Goal: Task Accomplishment & Management: Manage account settings

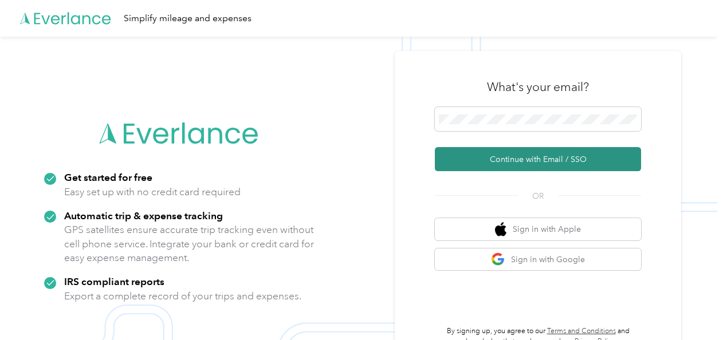
click at [518, 164] on button "Continue with Email / SSO" at bounding box center [538, 159] width 206 height 24
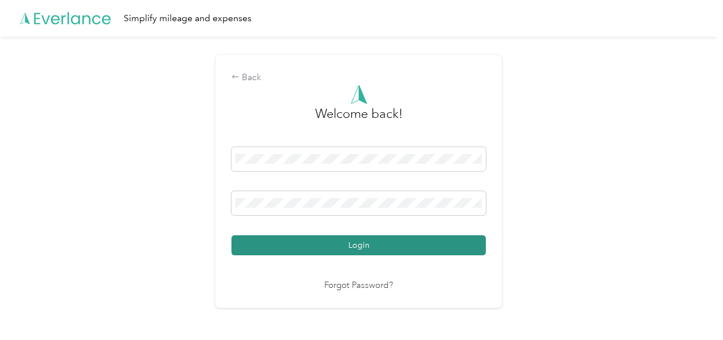
click at [362, 242] on button "Login" at bounding box center [358, 245] width 254 height 20
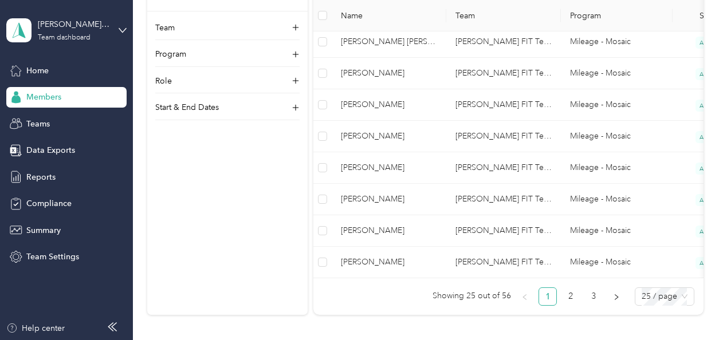
scroll to position [861, 0]
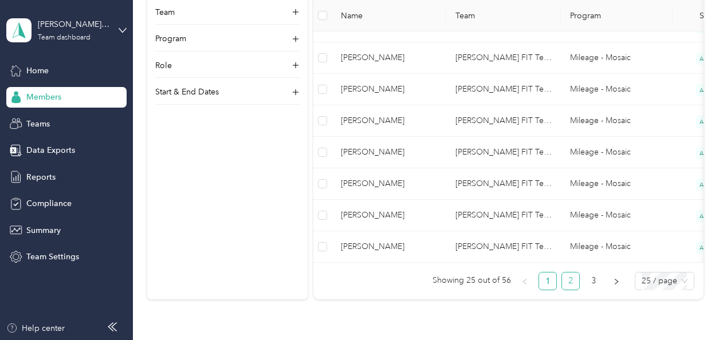
click at [566, 286] on link "2" at bounding box center [570, 281] width 17 height 17
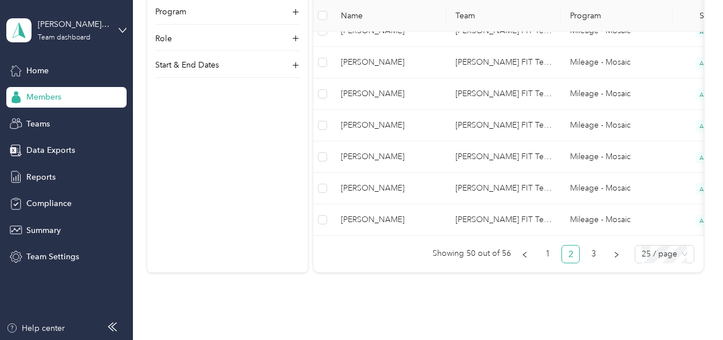
scroll to position [952, 0]
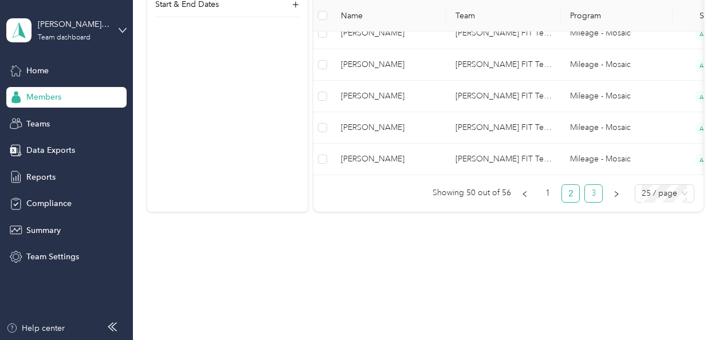
click at [586, 194] on link "3" at bounding box center [593, 193] width 17 height 17
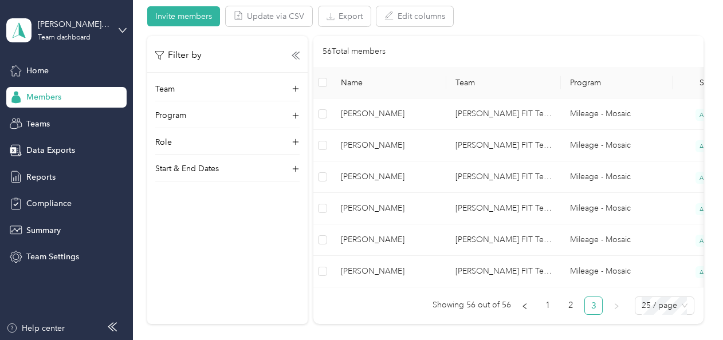
scroll to position [255, 0]
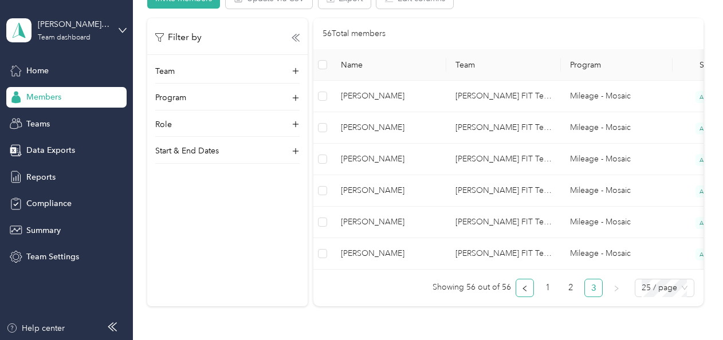
click at [523, 291] on icon "left" at bounding box center [523, 289] width 3 height 6
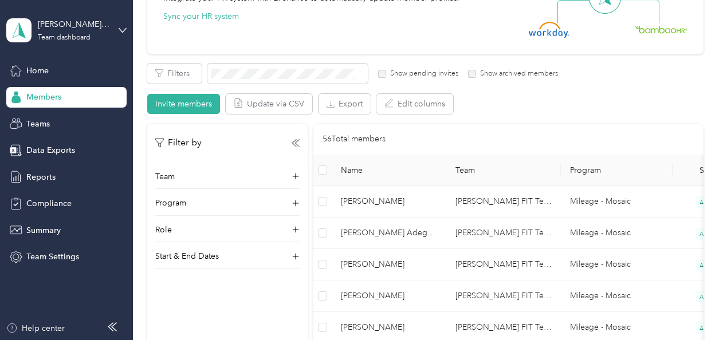
scroll to position [128, 0]
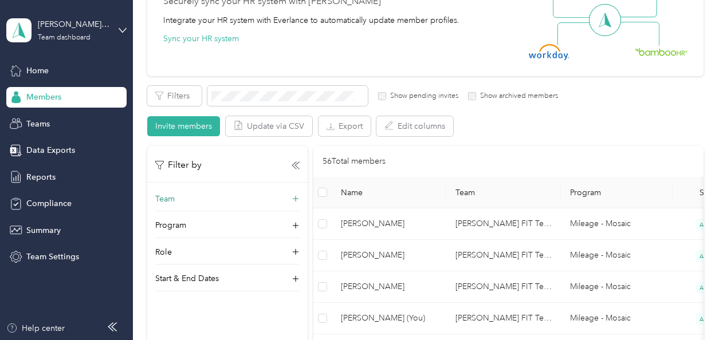
click at [294, 198] on icon at bounding box center [295, 199] width 7 height 7
click at [294, 199] on icon at bounding box center [295, 199] width 3 height 0
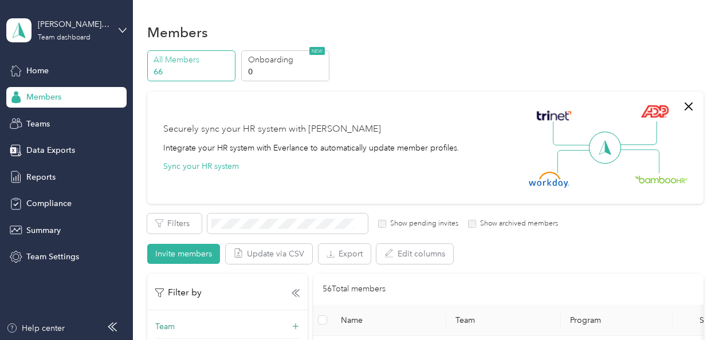
click at [157, 66] on p "66" at bounding box center [192, 72] width 78 height 12
click at [181, 64] on p "All Members" at bounding box center [192, 60] width 78 height 12
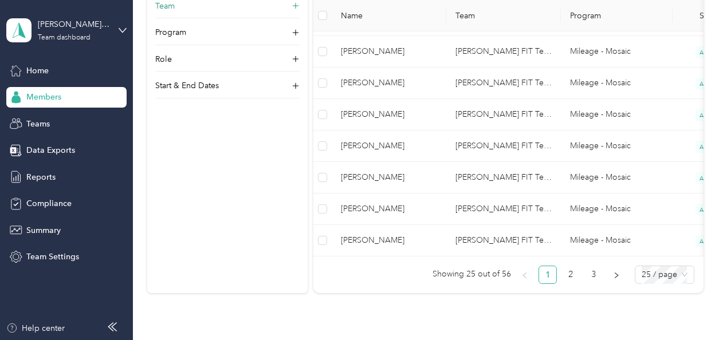
scroll to position [878, 0]
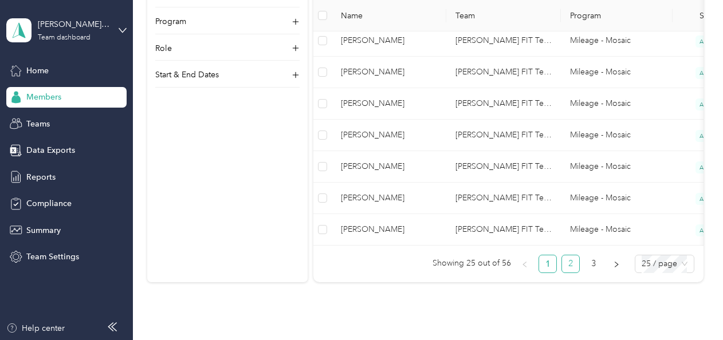
click at [568, 268] on link "2" at bounding box center [570, 263] width 17 height 17
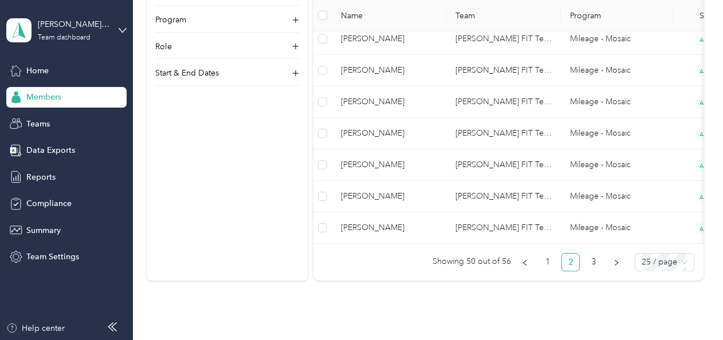
scroll to position [884, 0]
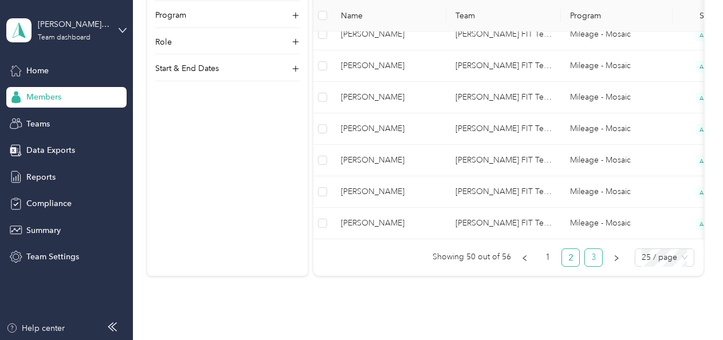
click at [586, 261] on link "3" at bounding box center [593, 257] width 17 height 17
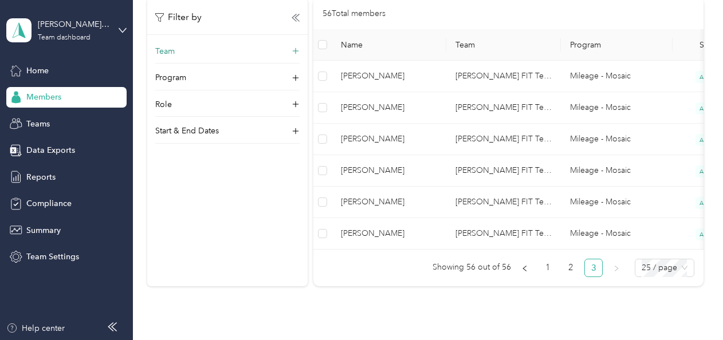
scroll to position [270, 0]
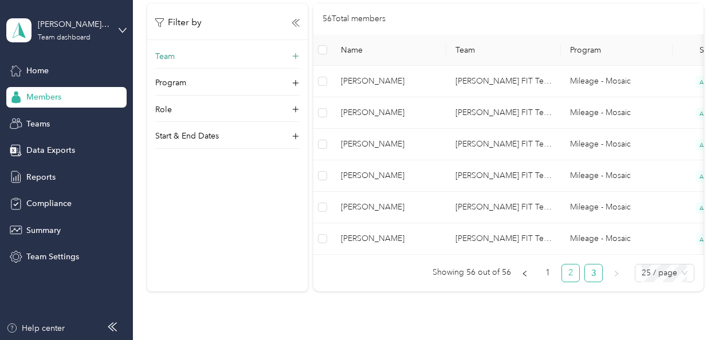
click at [570, 279] on link "2" at bounding box center [570, 273] width 17 height 17
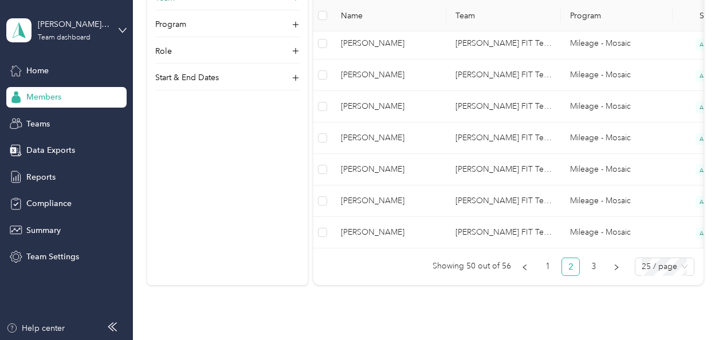
scroll to position [939, 0]
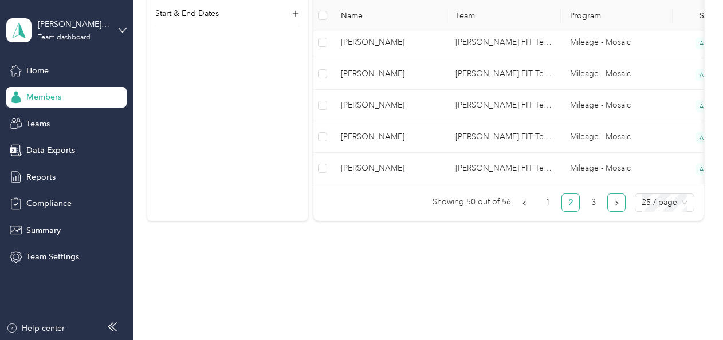
click at [608, 203] on button "button" at bounding box center [616, 203] width 18 height 18
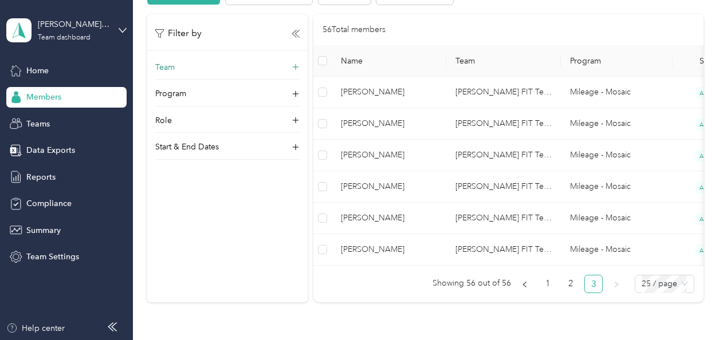
scroll to position [255, 0]
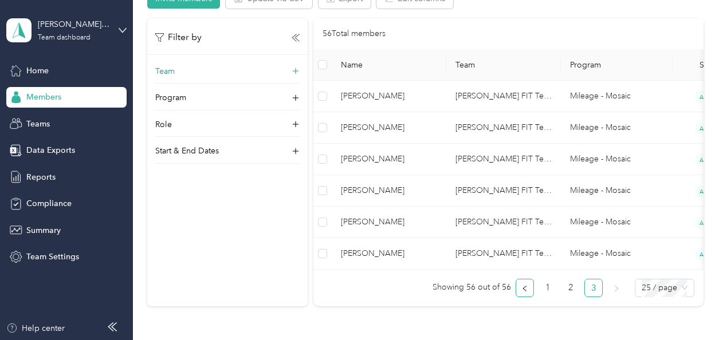
click at [527, 297] on button "button" at bounding box center [524, 288] width 18 height 18
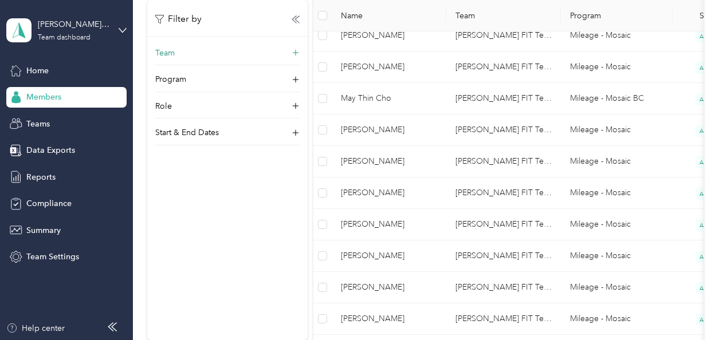
scroll to position [633, 0]
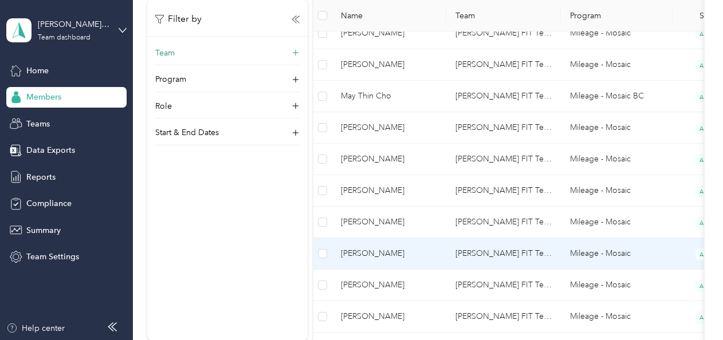
click at [365, 254] on span "[PERSON_NAME]" at bounding box center [389, 253] width 96 height 13
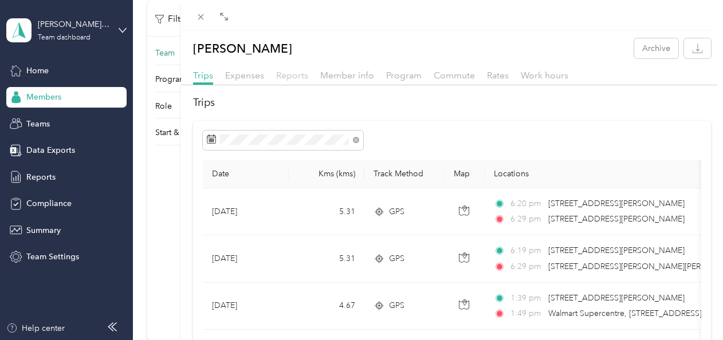
click at [291, 71] on span "Reports" at bounding box center [292, 75] width 32 height 11
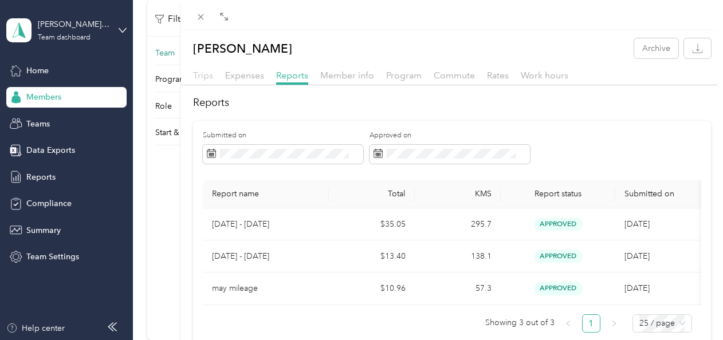
click at [205, 78] on span "Trips" at bounding box center [203, 75] width 20 height 11
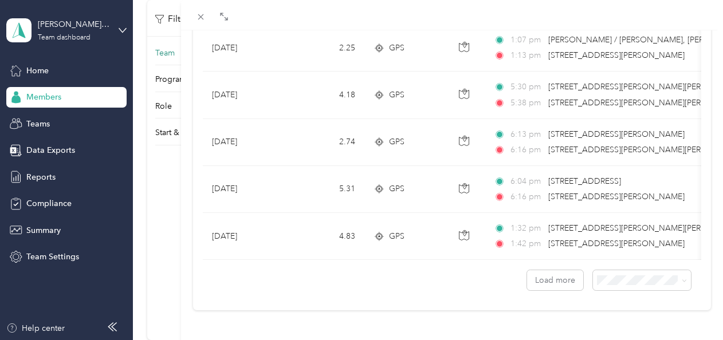
scroll to position [1118, 0]
click at [542, 274] on button "Load more" at bounding box center [555, 280] width 56 height 20
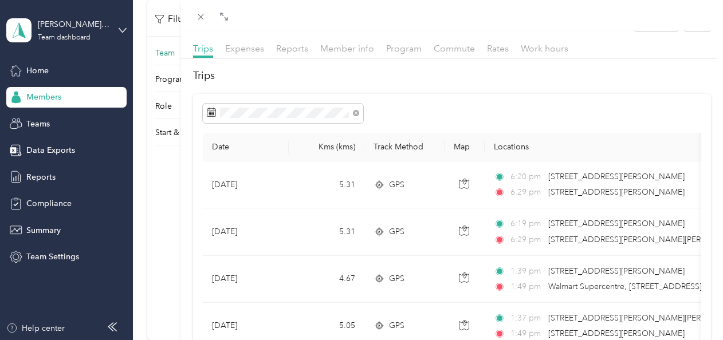
scroll to position [0, 0]
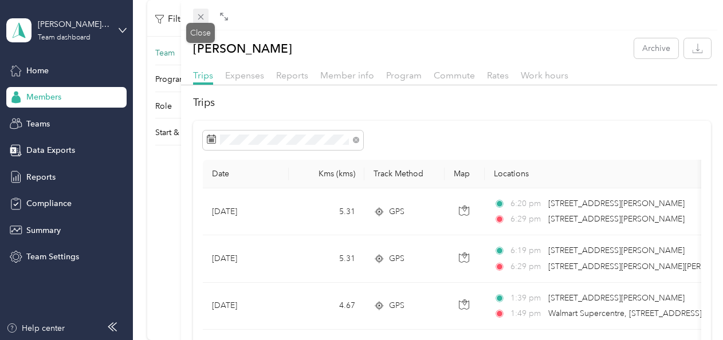
click at [197, 18] on icon at bounding box center [201, 17] width 10 height 10
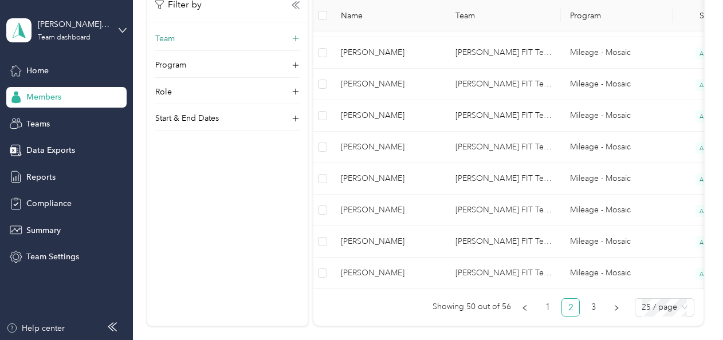
scroll to position [830, 0]
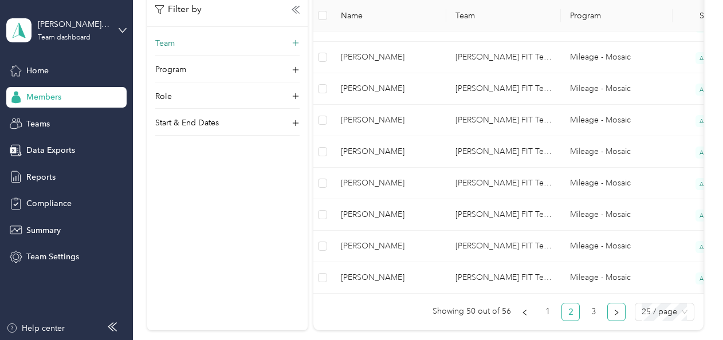
click at [613, 316] on icon "right" at bounding box center [616, 312] width 7 height 7
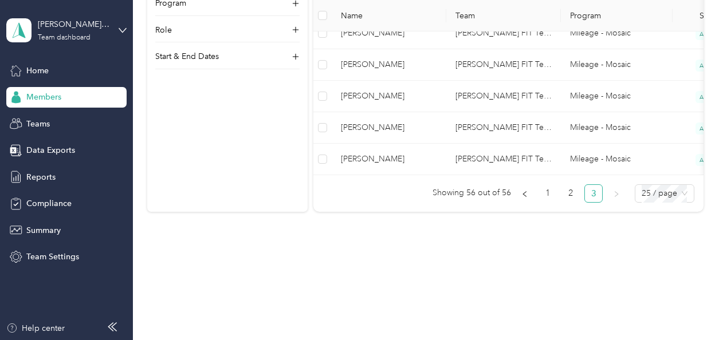
scroll to position [355, 0]
click at [523, 199] on button "button" at bounding box center [524, 193] width 18 height 18
